Goal: Task Accomplishment & Management: Manage account settings

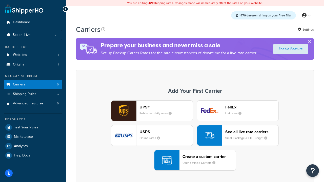
click at [195, 136] on div "UPS® Published daily rates FedEx List rates USPS Online rates See all live rate…" at bounding box center [194, 135] width 227 height 70
click at [252, 107] on header "FedEx" at bounding box center [251, 107] width 53 height 5
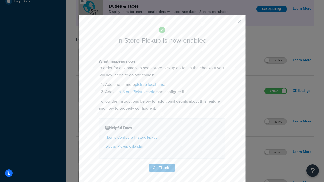
click at [232, 24] on button "button" at bounding box center [231, 23] width 1 height 1
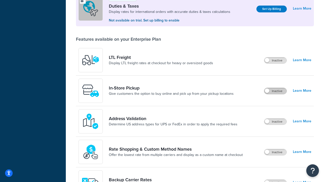
scroll to position [154, 0]
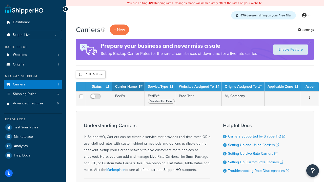
click at [80, 75] on input "checkbox" at bounding box center [81, 75] width 4 height 4
checkbox input "true"
click at [0, 0] on button "Delete" at bounding box center [0, 0] width 0 height 0
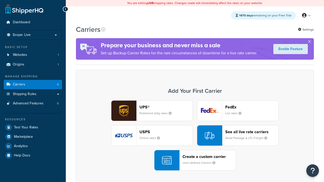
click at [195, 136] on div "UPS® Published daily rates FedEx List rates USPS Online rates See all live rate…" at bounding box center [194, 135] width 227 height 70
click at [252, 107] on header "FedEx" at bounding box center [251, 107] width 53 height 5
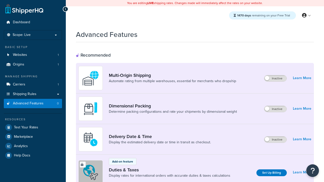
scroll to position [225, 0]
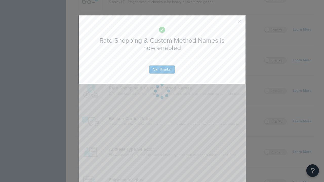
scroll to position [0, 0]
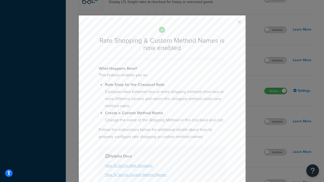
click at [232, 24] on button "button" at bounding box center [231, 23] width 1 height 1
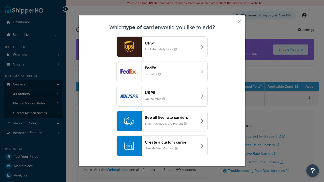
click at [162, 121] on div "See all live rate carriers Small Package & LTL Freight" at bounding box center [171, 121] width 53 height 12
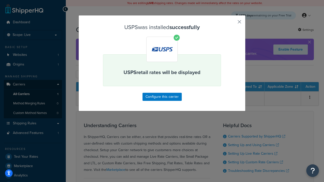
click at [232, 24] on button "button" at bounding box center [231, 23] width 1 height 1
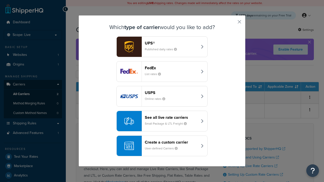
click at [162, 121] on div "See all live rate carriers Small Package & LTL Freight" at bounding box center [171, 121] width 53 height 12
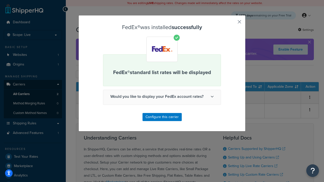
click at [232, 24] on button "button" at bounding box center [231, 23] width 1 height 1
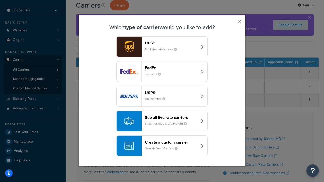
click at [162, 121] on div "See all live rate carriers Small Package & LTL Freight" at bounding box center [171, 121] width 53 height 12
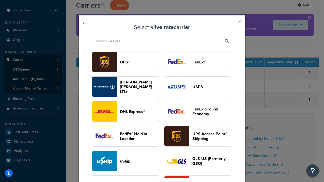
click at [140, 62] on header "UPS®" at bounding box center [140, 62] width 40 height 5
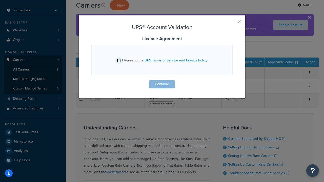
click at [119, 61] on input "I Agree to the UPS Terms of Service and Privacy Policy" at bounding box center [119, 61] width 4 height 4
checkbox input "true"
click at [162, 84] on button "Continue" at bounding box center [161, 84] width 25 height 8
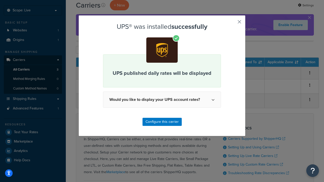
click at [232, 24] on button "button" at bounding box center [231, 23] width 1 height 1
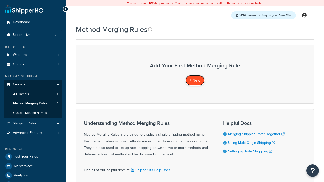
click at [195, 80] on span "+ New" at bounding box center [194, 80] width 11 height 6
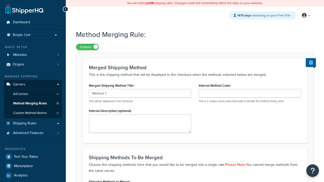
type input "Method 1"
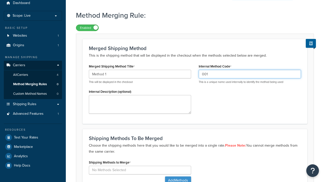
type input "001"
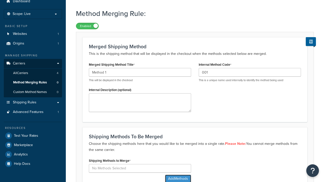
click at [177, 175] on button "Add Methods" at bounding box center [178, 179] width 26 height 8
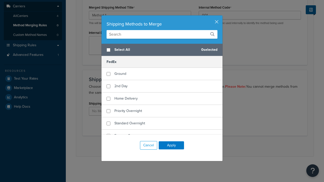
scroll to position [0, 0]
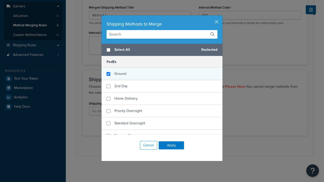
click at [120, 74] on span "Ground" at bounding box center [120, 73] width 12 height 5
checkbox input "true"
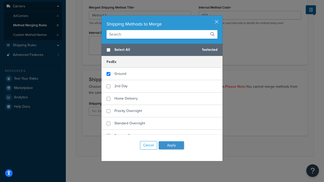
checkbox input "true"
click at [171, 146] on button "Apply" at bounding box center [171, 146] width 25 height 8
click at [192, 146] on button "Save" at bounding box center [192, 146] width 14 height 8
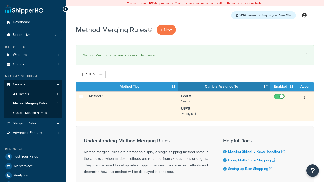
click at [305, 98] on icon "button" at bounding box center [304, 98] width 1 height 4
click at [0, 0] on link "Edit" at bounding box center [0, 0] width 0 height 0
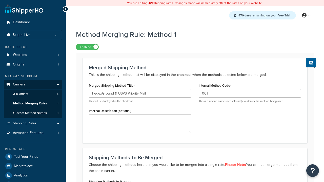
scroll to position [127, 0]
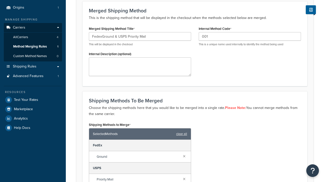
type input "FedexGround & USPS Priority Mail"
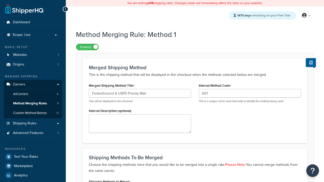
scroll to position [0, 0]
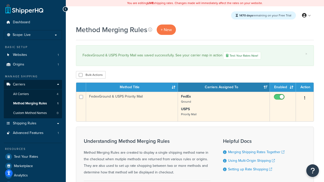
click at [305, 99] on icon "button" at bounding box center [304, 98] width 1 height 4
click at [0, 0] on link "Duplicate" at bounding box center [0, 0] width 0 height 0
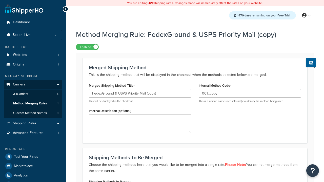
scroll to position [78, 0]
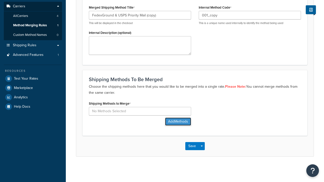
click at [177, 122] on button "Add Methods" at bounding box center [178, 122] width 26 height 8
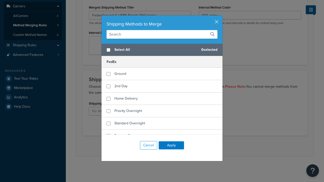
scroll to position [0, 0]
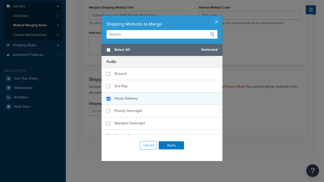
click at [126, 99] on span "Home Delivery" at bounding box center [125, 98] width 23 height 5
checkbox input "true"
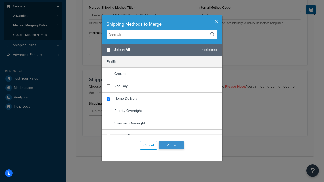
checkbox input "true"
click at [171, 146] on button "Apply" at bounding box center [171, 146] width 25 height 8
click at [192, 146] on button "Save" at bounding box center [192, 146] width 14 height 8
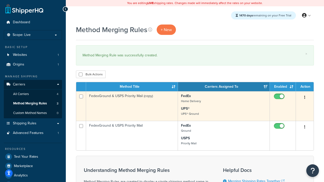
click at [305, 98] on icon "button" at bounding box center [304, 98] width 1 height 4
click at [0, 0] on link "Delete" at bounding box center [0, 0] width 0 height 0
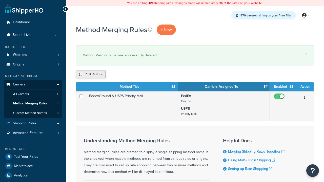
click at [80, 75] on input "checkbox" at bounding box center [81, 75] width 4 height 4
checkbox input "true"
click at [0, 0] on button "Delete" at bounding box center [0, 0] width 0 height 0
